Goal: Transaction & Acquisition: Purchase product/service

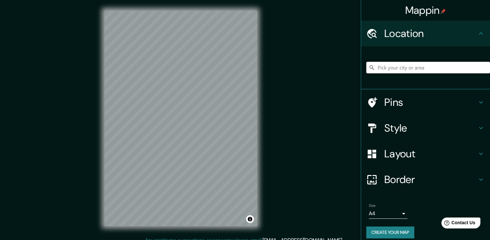
click at [383, 67] on input "Pick your city or area" at bounding box center [428, 68] width 124 height 12
type input "Villarrica, [GEOGRAPHIC_DATA], [GEOGRAPHIC_DATA]"
click at [291, 89] on div "Mappin Location [GEOGRAPHIC_DATA], [GEOGRAPHIC_DATA], [GEOGRAPHIC_DATA] [GEOGRA…" at bounding box center [245, 123] width 490 height 247
click at [249, 220] on button "Toggle attribution" at bounding box center [250, 219] width 8 height 8
click at [173, 219] on link "© Mapbox" at bounding box center [170, 219] width 18 height 5
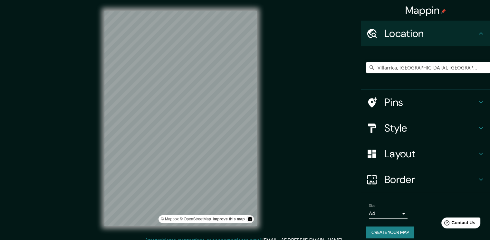
click at [281, 201] on div "Mappin Location [GEOGRAPHIC_DATA], [GEOGRAPHIC_DATA], [GEOGRAPHIC_DATA] [GEOGRA…" at bounding box center [245, 123] width 490 height 247
click at [273, 156] on div "Mappin Location [GEOGRAPHIC_DATA], [GEOGRAPHIC_DATA], [GEOGRAPHIC_DATA] [GEOGRA…" at bounding box center [245, 123] width 490 height 247
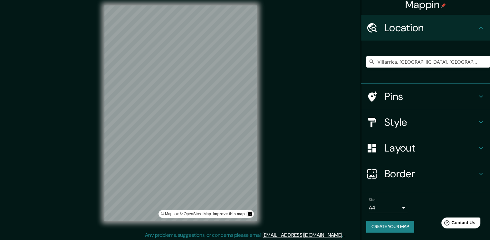
scroll to position [7, 0]
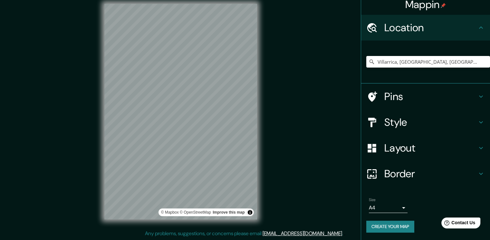
click at [389, 176] on h4 "Border" at bounding box center [430, 173] width 93 height 13
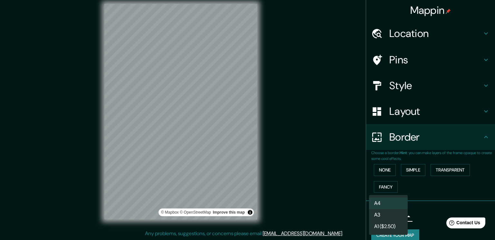
click at [382, 217] on body "Mappin Location [GEOGRAPHIC_DATA], [GEOGRAPHIC_DATA], [GEOGRAPHIC_DATA] [GEOGRA…" at bounding box center [247, 113] width 495 height 240
click at [382, 211] on li "A3" at bounding box center [388, 215] width 39 height 12
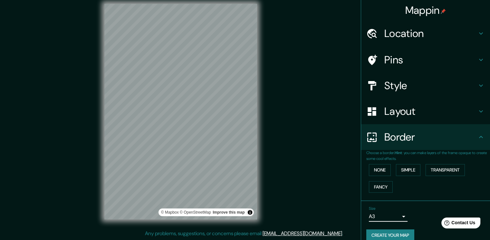
click at [401, 131] on h4 "Border" at bounding box center [430, 137] width 93 height 13
click at [397, 112] on h4 "Layout" at bounding box center [430, 111] width 93 height 13
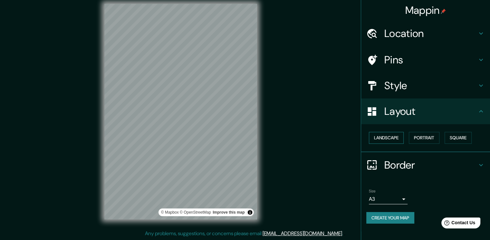
click at [400, 137] on button "Landscape" at bounding box center [386, 138] width 35 height 12
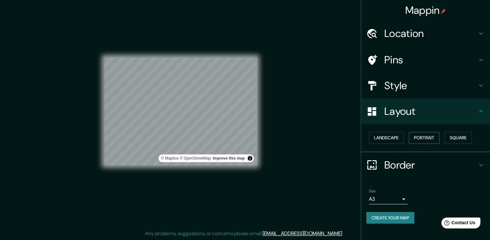
click at [430, 139] on button "Portrait" at bounding box center [424, 138] width 31 height 12
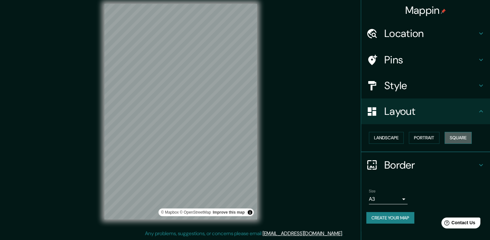
click at [456, 142] on button "Square" at bounding box center [457, 138] width 27 height 12
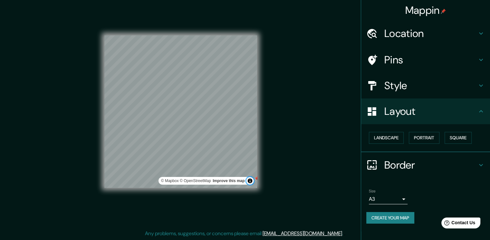
click at [250, 181] on button "Toggle attribution" at bounding box center [250, 181] width 8 height 8
click at [396, 31] on h4 "Location" at bounding box center [430, 33] width 93 height 13
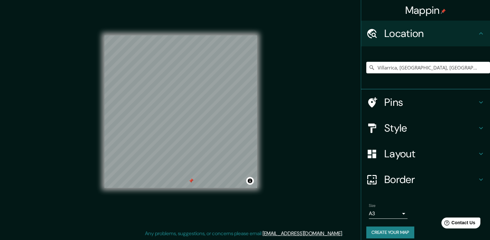
click at [401, 34] on h4 "Location" at bounding box center [430, 33] width 93 height 13
click at [403, 31] on h4 "Location" at bounding box center [430, 33] width 93 height 13
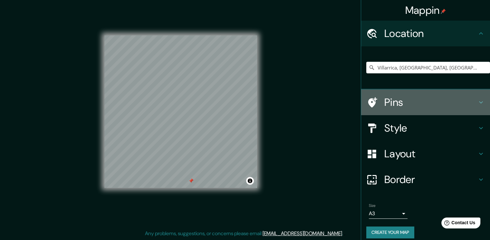
click at [404, 95] on div "Pins" at bounding box center [425, 103] width 129 height 26
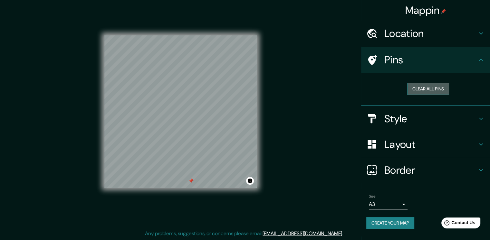
click at [417, 85] on button "Clear all pins" at bounding box center [428, 89] width 42 height 12
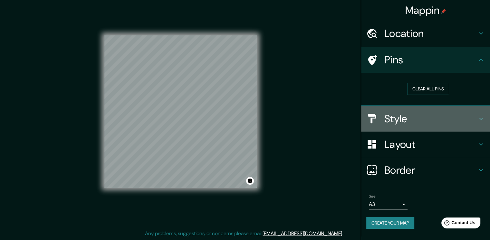
click at [409, 116] on h4 "Style" at bounding box center [430, 118] width 93 height 13
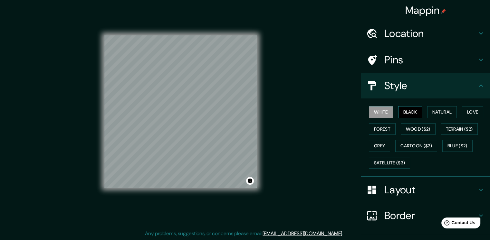
click at [401, 106] on button "Black" at bounding box center [410, 112] width 24 height 12
click at [401, 110] on button "Black" at bounding box center [410, 112] width 24 height 12
drag, startPoint x: 258, startPoint y: 149, endPoint x: 123, endPoint y: 203, distance: 145.5
click at [124, 203] on div "© Mapbox © OpenStreetMap Improve this map" at bounding box center [180, 112] width 153 height 216
click at [260, 159] on div "© Mapbox © OpenStreetMap Improve this map" at bounding box center [180, 111] width 173 height 237
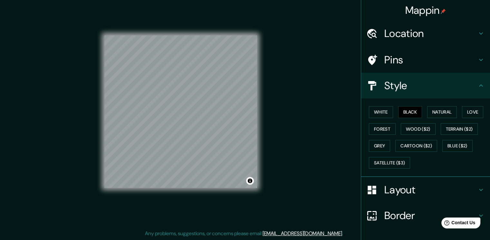
click at [94, 57] on div "© Mapbox © OpenStreetMap Improve this map" at bounding box center [180, 111] width 173 height 237
click at [427, 111] on button "Natural" at bounding box center [442, 112] width 30 height 12
click at [468, 115] on button "Love" at bounding box center [472, 112] width 21 height 12
click at [442, 126] on button "Terrain ($2)" at bounding box center [459, 129] width 37 height 12
click at [421, 114] on div "White Black Natural Love Forest Wood ($2) Terrain ($2) Grey Cartoon ($2) Blue (…" at bounding box center [428, 138] width 124 height 68
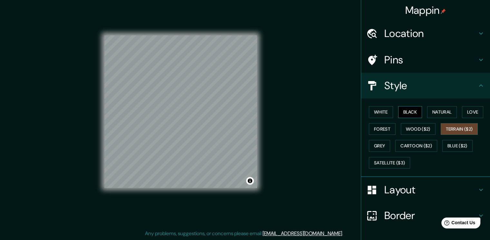
click at [407, 111] on button "Black" at bounding box center [410, 112] width 24 height 12
click at [369, 126] on button "Forest" at bounding box center [382, 129] width 27 height 12
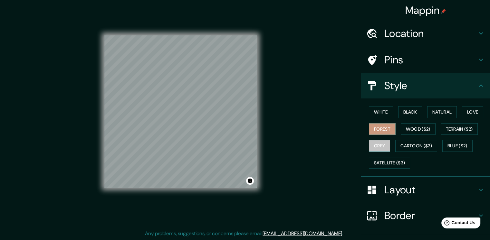
click at [371, 144] on button "Grey" at bounding box center [379, 146] width 21 height 12
click at [410, 107] on button "Black" at bounding box center [410, 112] width 24 height 12
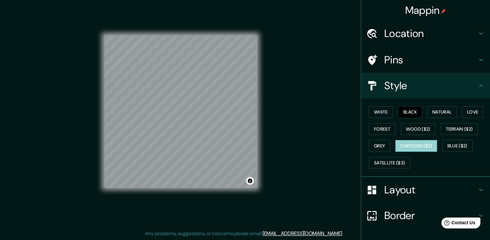
click at [396, 143] on button "Cartoon ($2)" at bounding box center [416, 146] width 42 height 12
click at [370, 143] on button "Grey" at bounding box center [379, 146] width 21 height 12
click at [270, 141] on div "Mappin Location [GEOGRAPHIC_DATA], [GEOGRAPHIC_DATA], [GEOGRAPHIC_DATA] [GEOGRA…" at bounding box center [245, 116] width 490 height 247
click at [317, 64] on div "Mappin Location [GEOGRAPHIC_DATA], [GEOGRAPHIC_DATA], [GEOGRAPHIC_DATA] [GEOGRA…" at bounding box center [245, 116] width 490 height 247
